Goal: Task Accomplishment & Management: Manage account settings

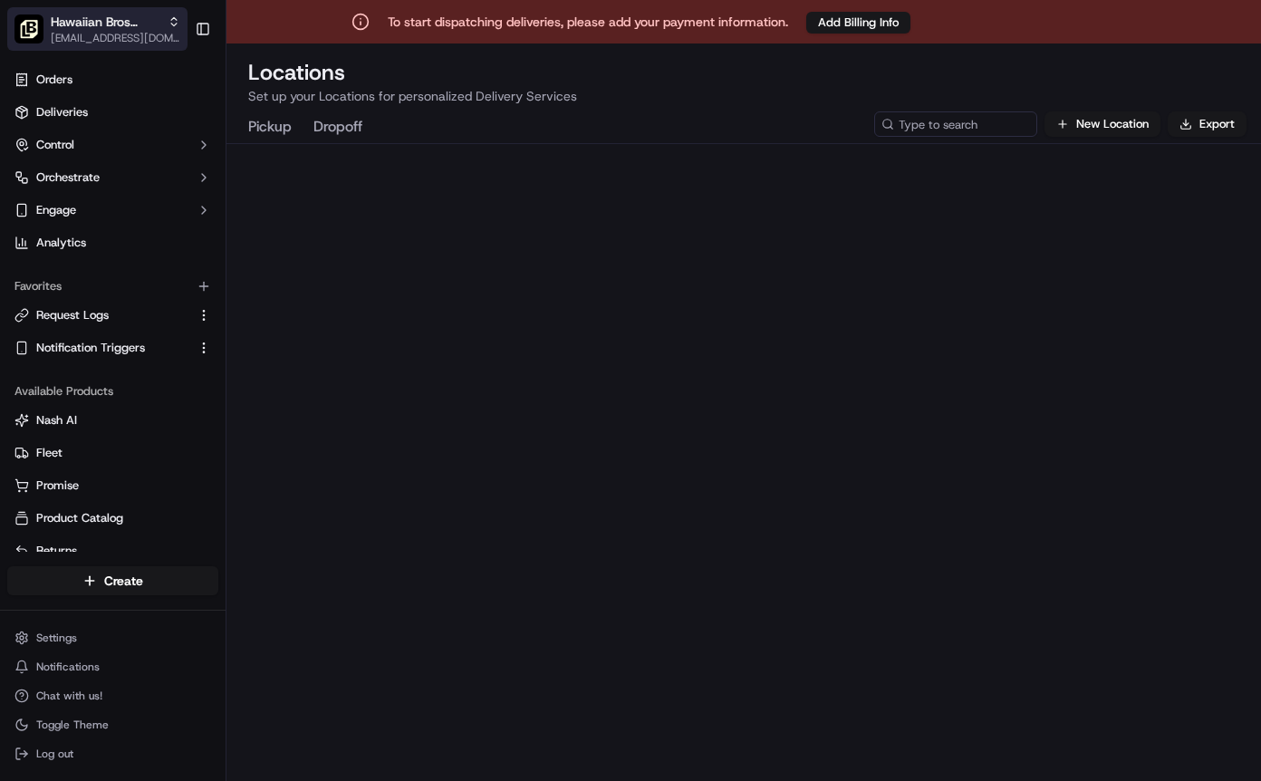
click at [64, 36] on span "[EMAIL_ADDRESS][DOMAIN_NAME]" at bounding box center [116, 38] width 130 height 14
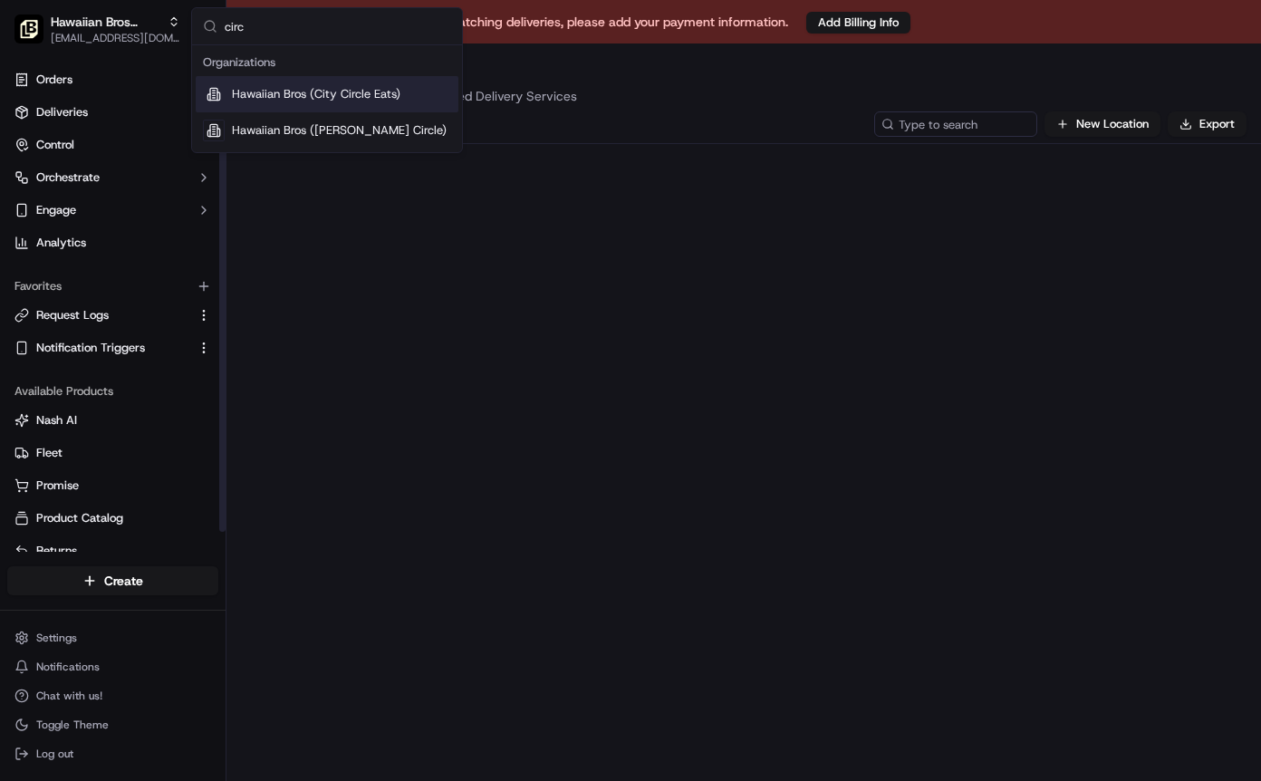
type input "circ"
click at [252, 93] on span "Hawaiian Bros (City Circle Eats)" at bounding box center [316, 94] width 169 height 16
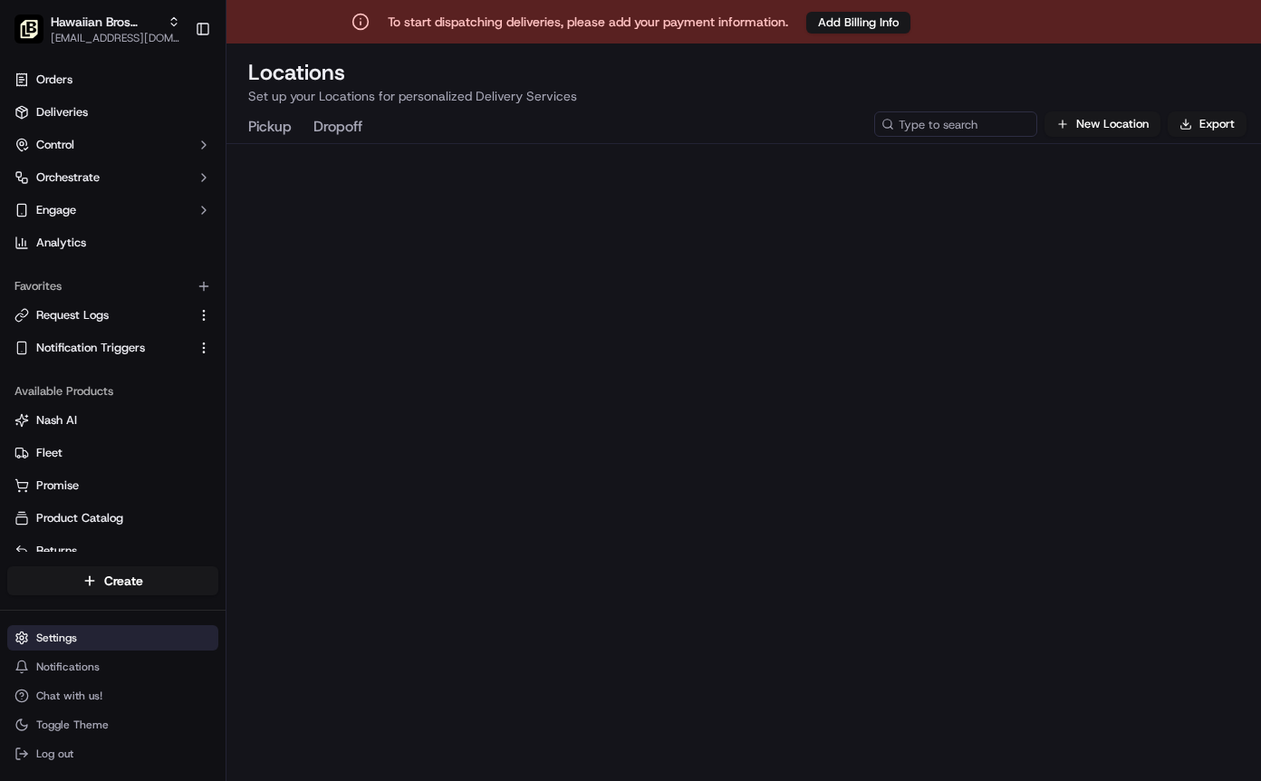
click at [60, 639] on html "To start dispatching deliveries, please add your payment information. Add Billi…" at bounding box center [630, 390] width 1261 height 781
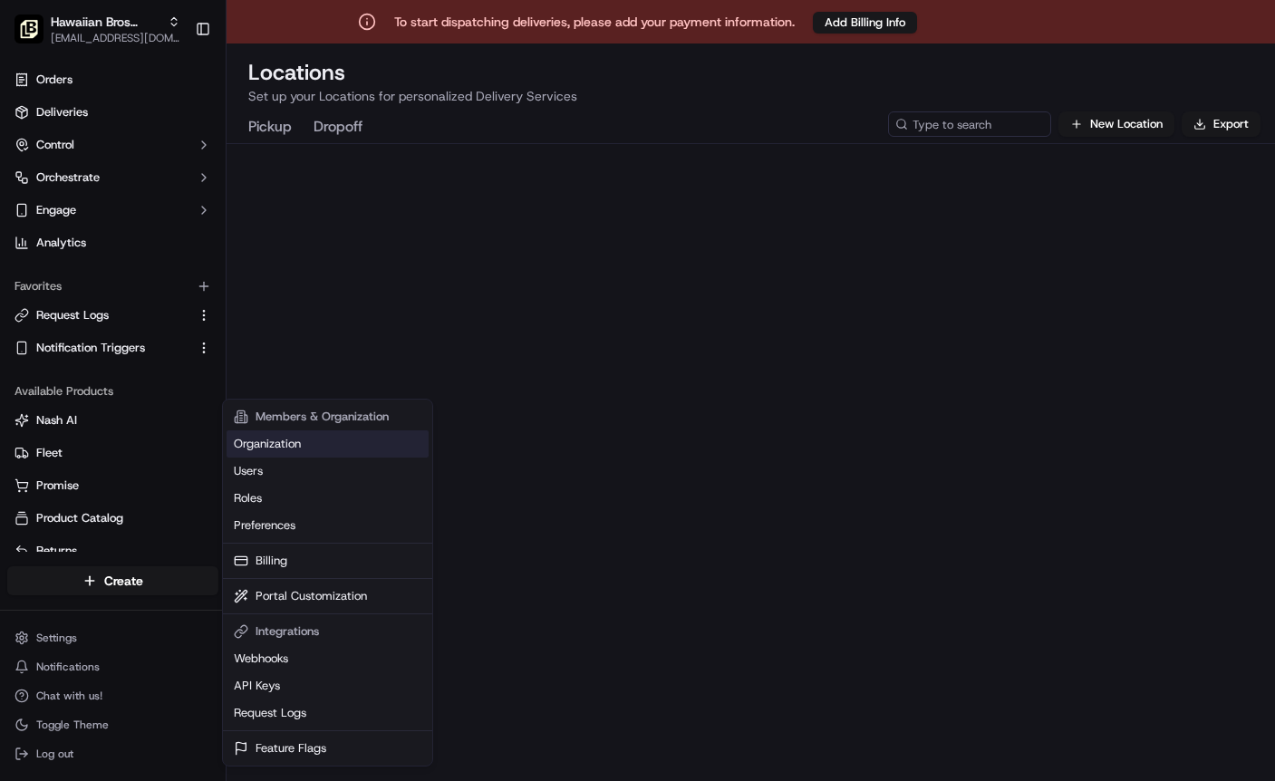
click at [297, 439] on link "Organization" at bounding box center [328, 443] width 202 height 27
